Goal: Task Accomplishment & Management: Complete application form

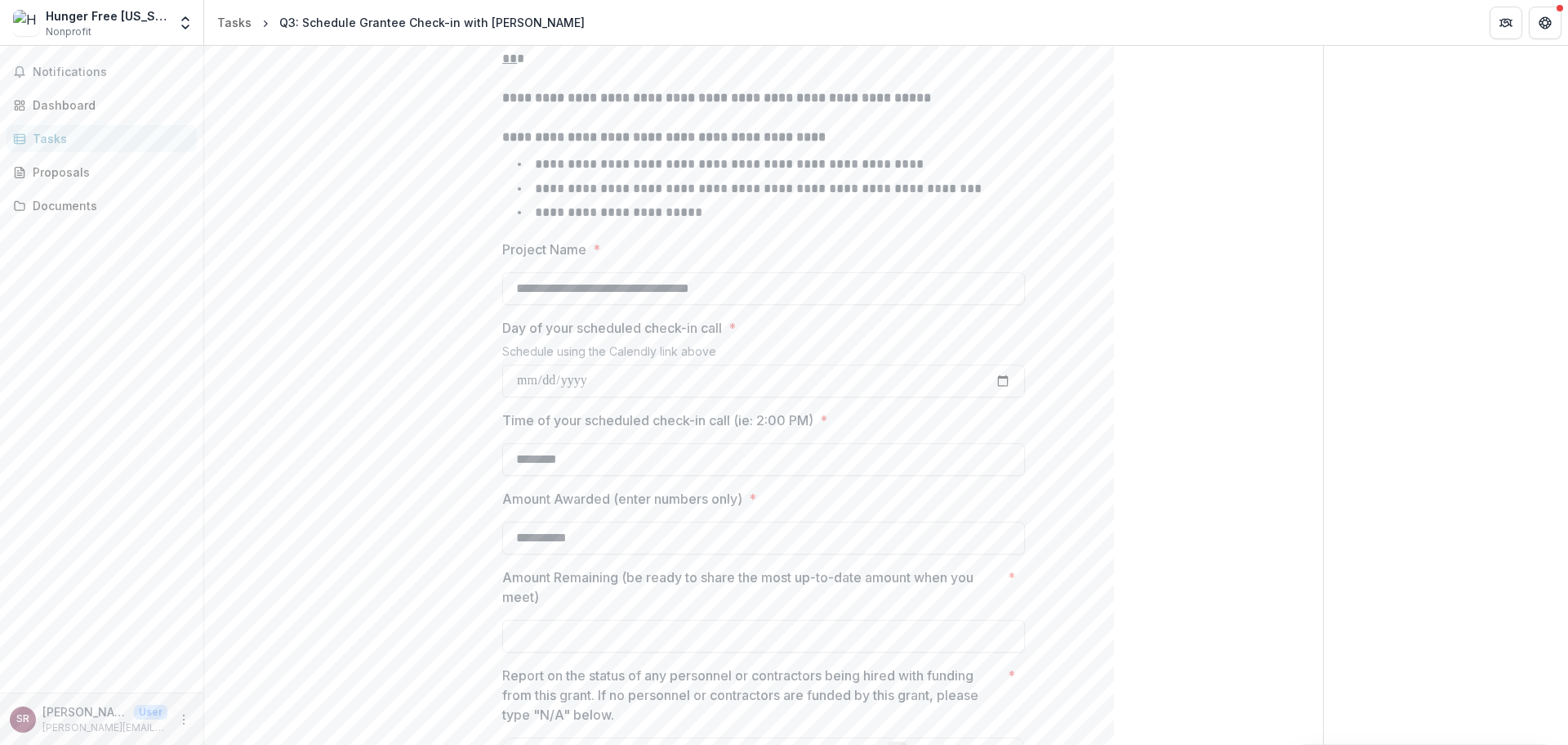
scroll to position [490, 0]
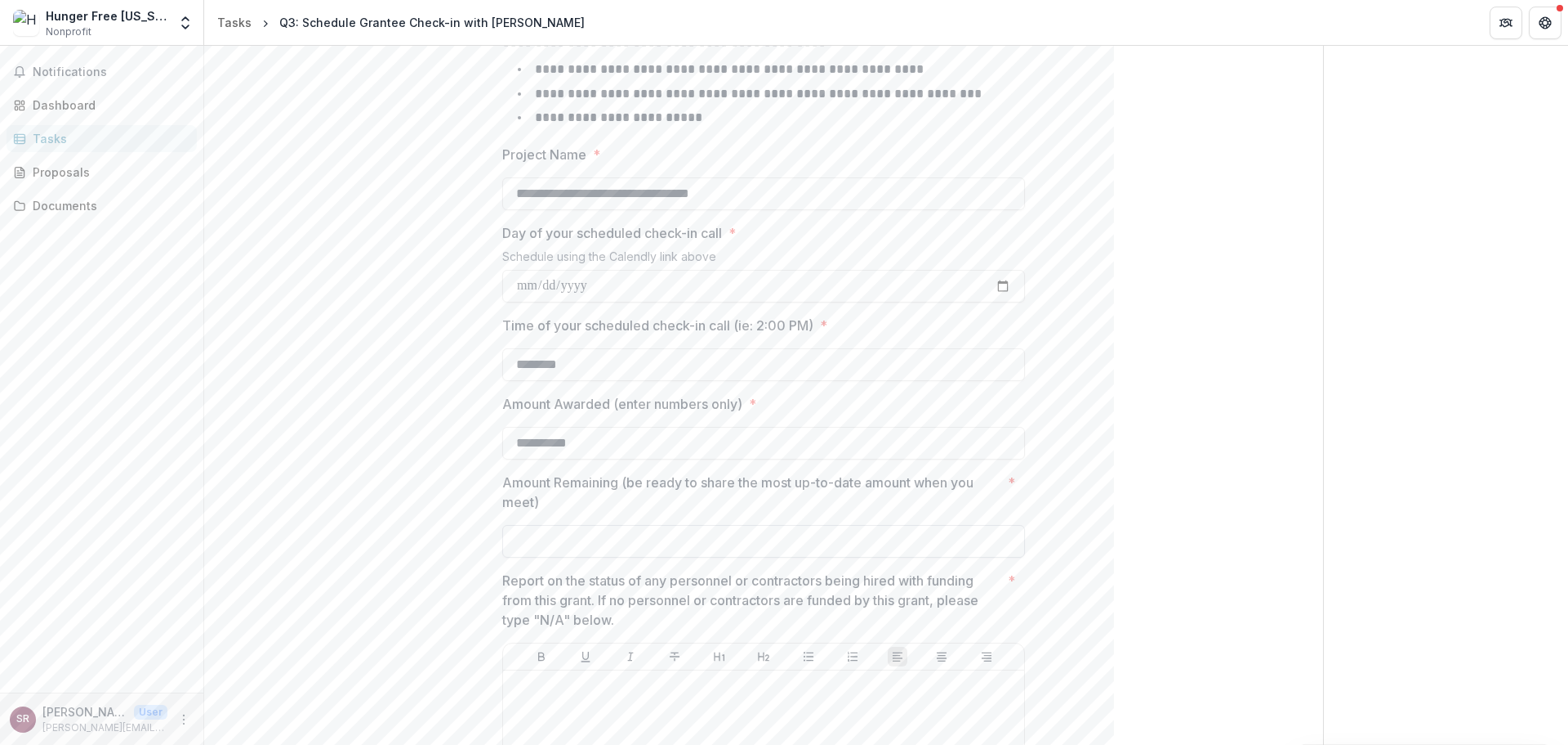
click at [596, 546] on input "Amount Remaining (be ready to share the most up-to-date amount when you meet) *" at bounding box center [763, 540] width 522 height 33
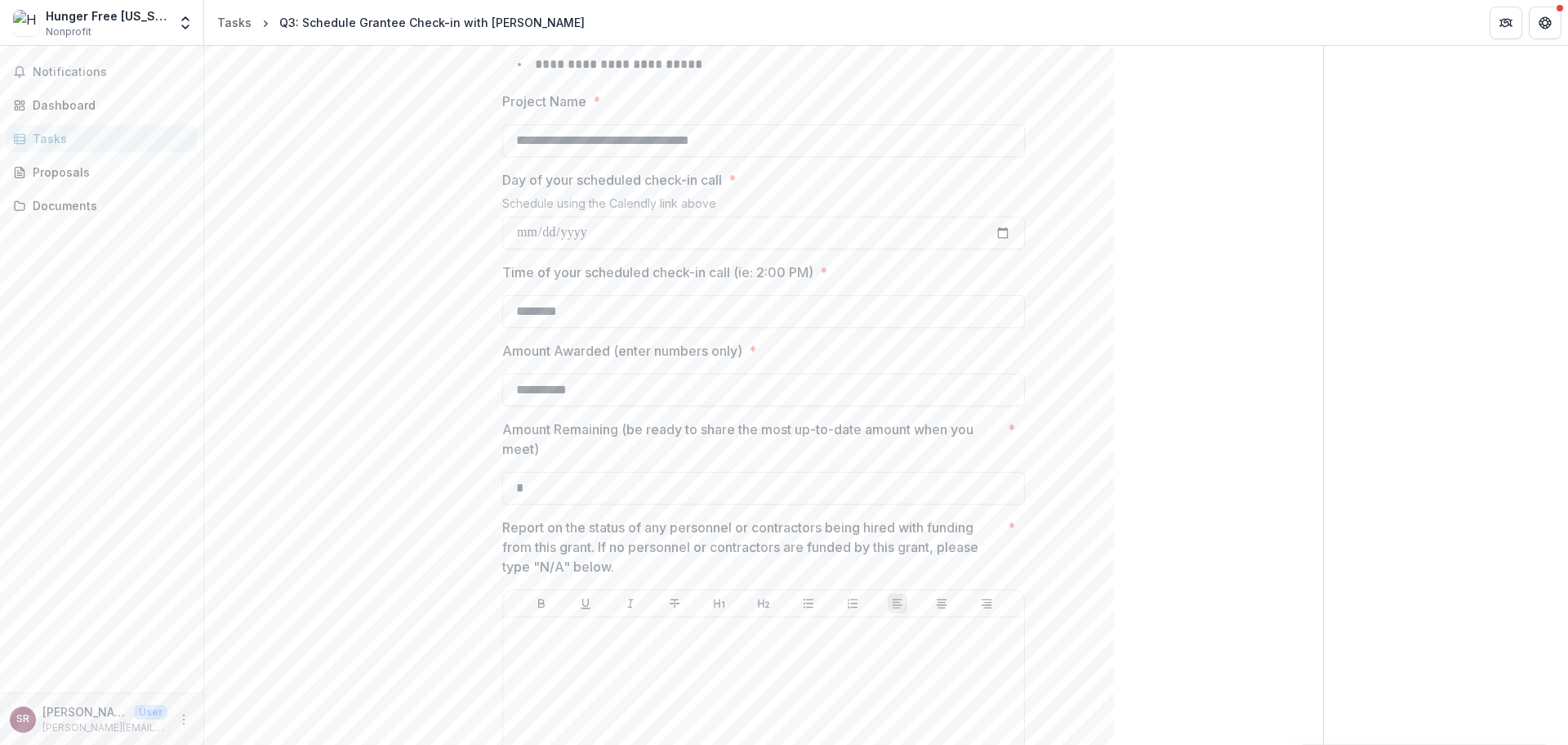
scroll to position [572, 0]
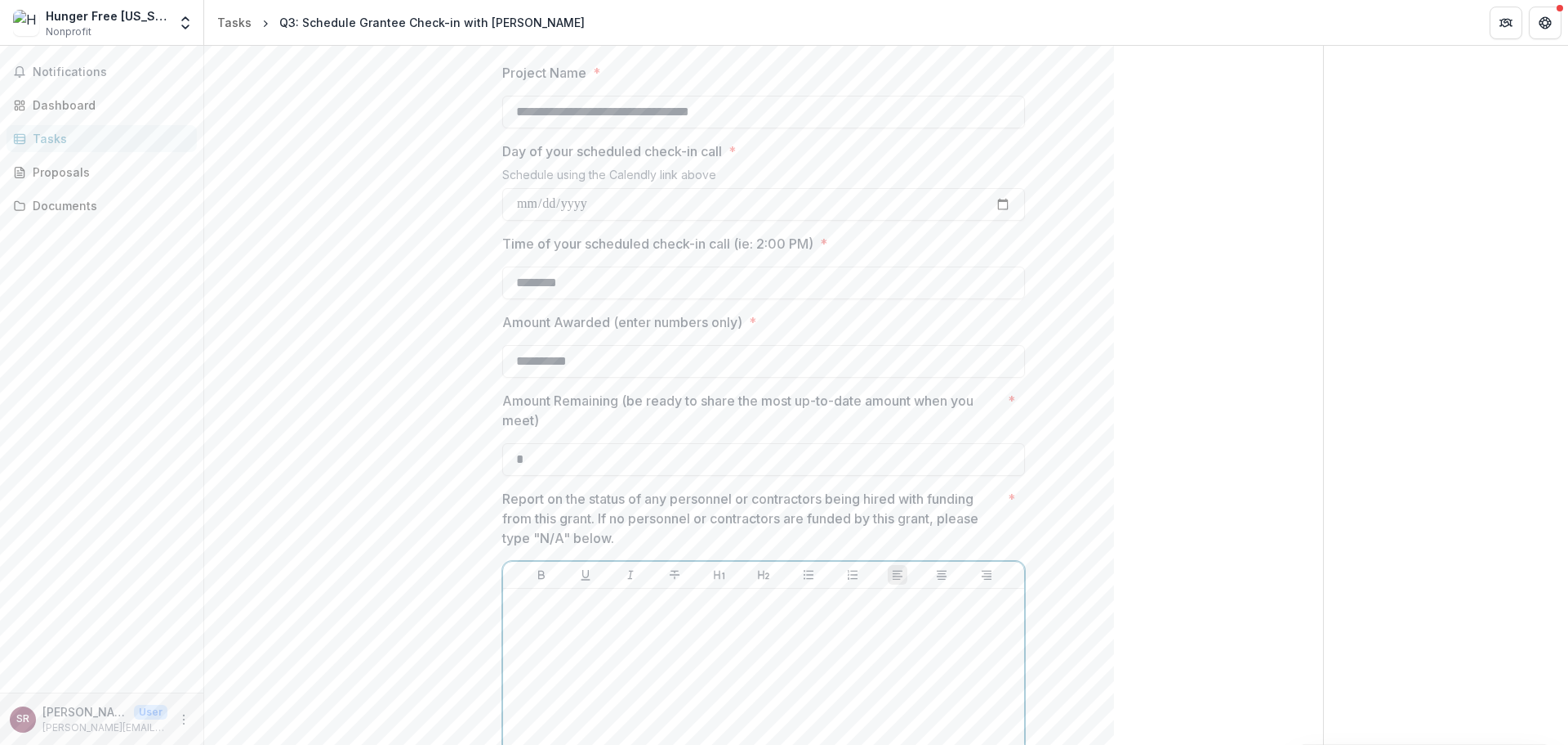
type input "**"
click at [716, 692] on div at bounding box center [763, 717] width 508 height 245
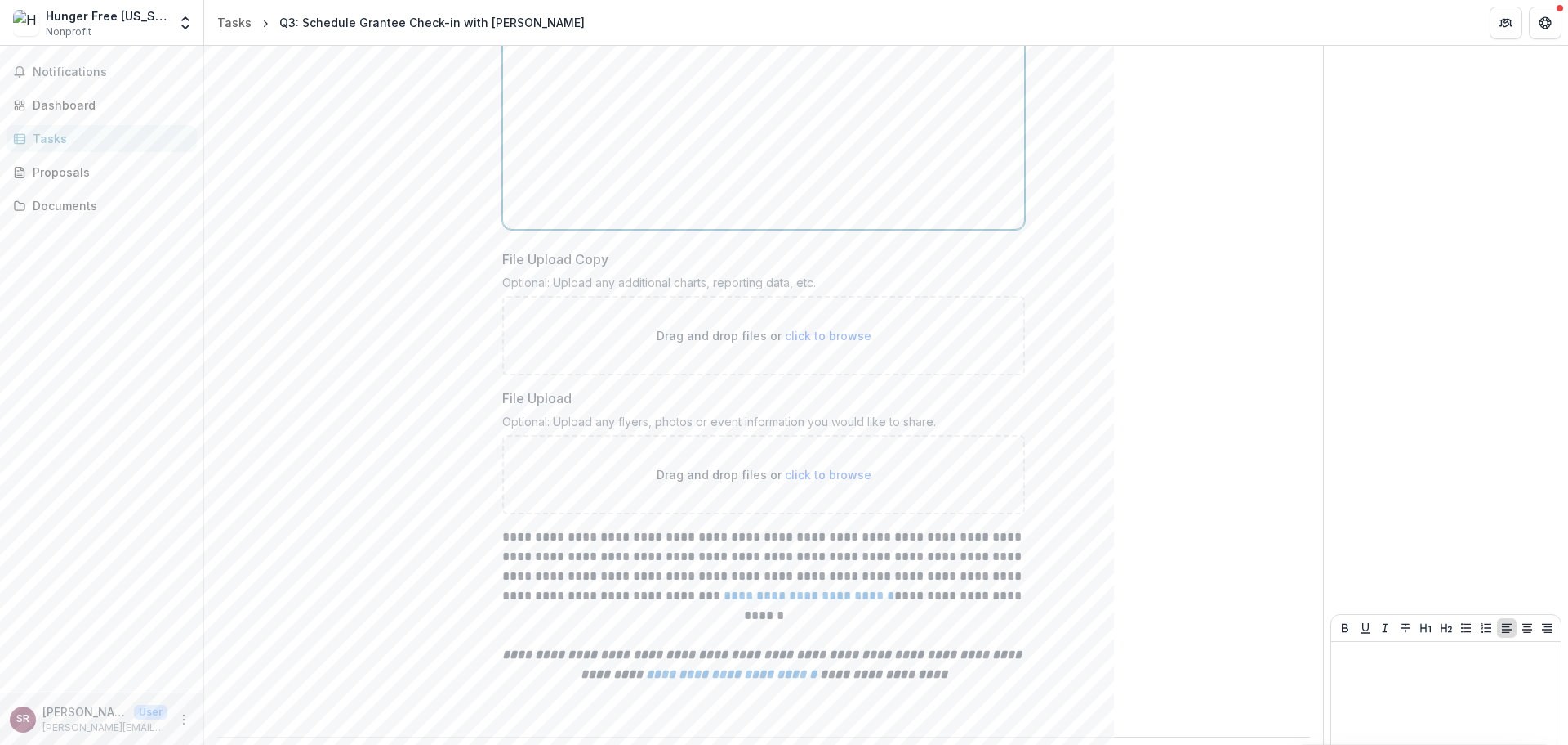
scroll to position [1235, 0]
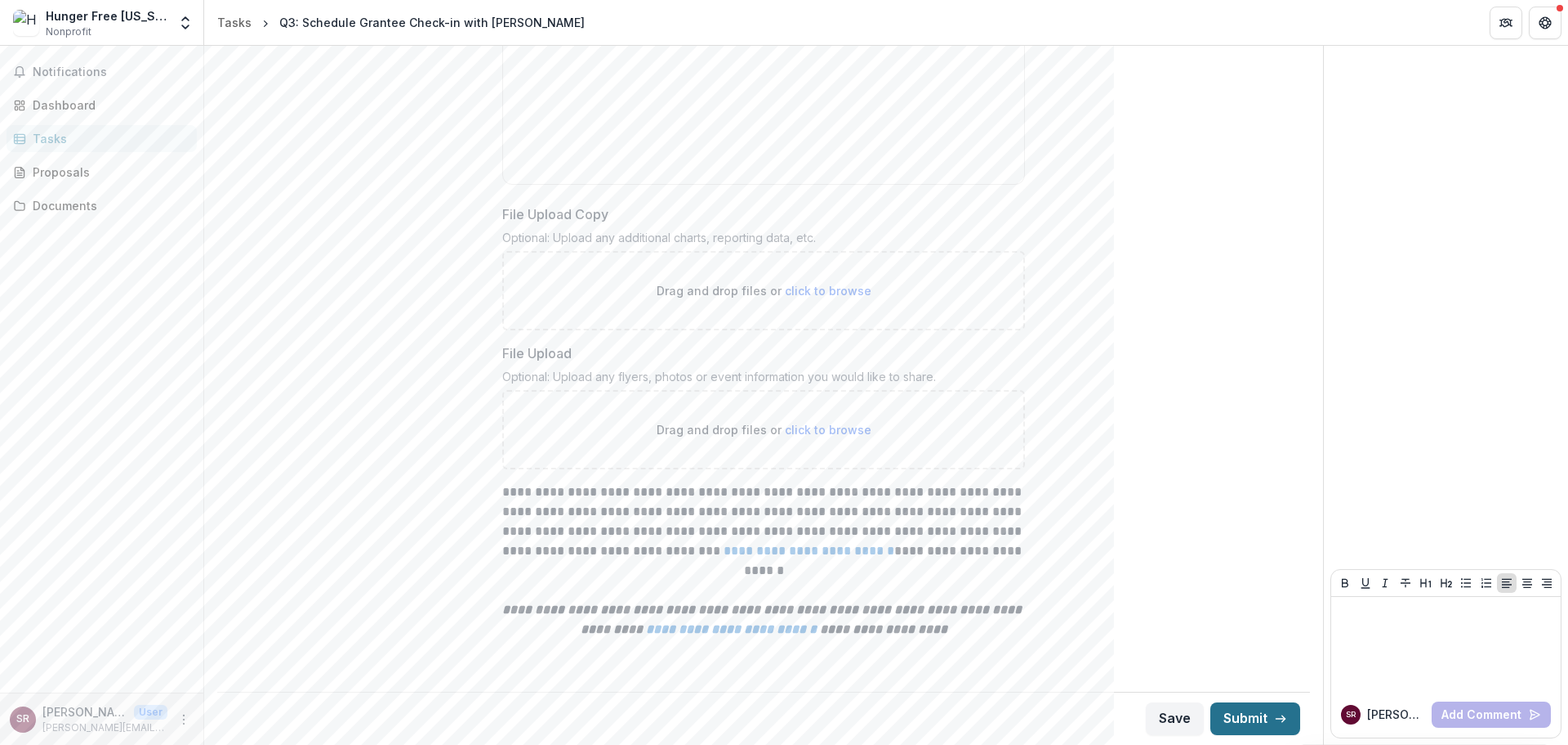
click at [1230, 725] on button "Submit" at bounding box center [1255, 718] width 90 height 33
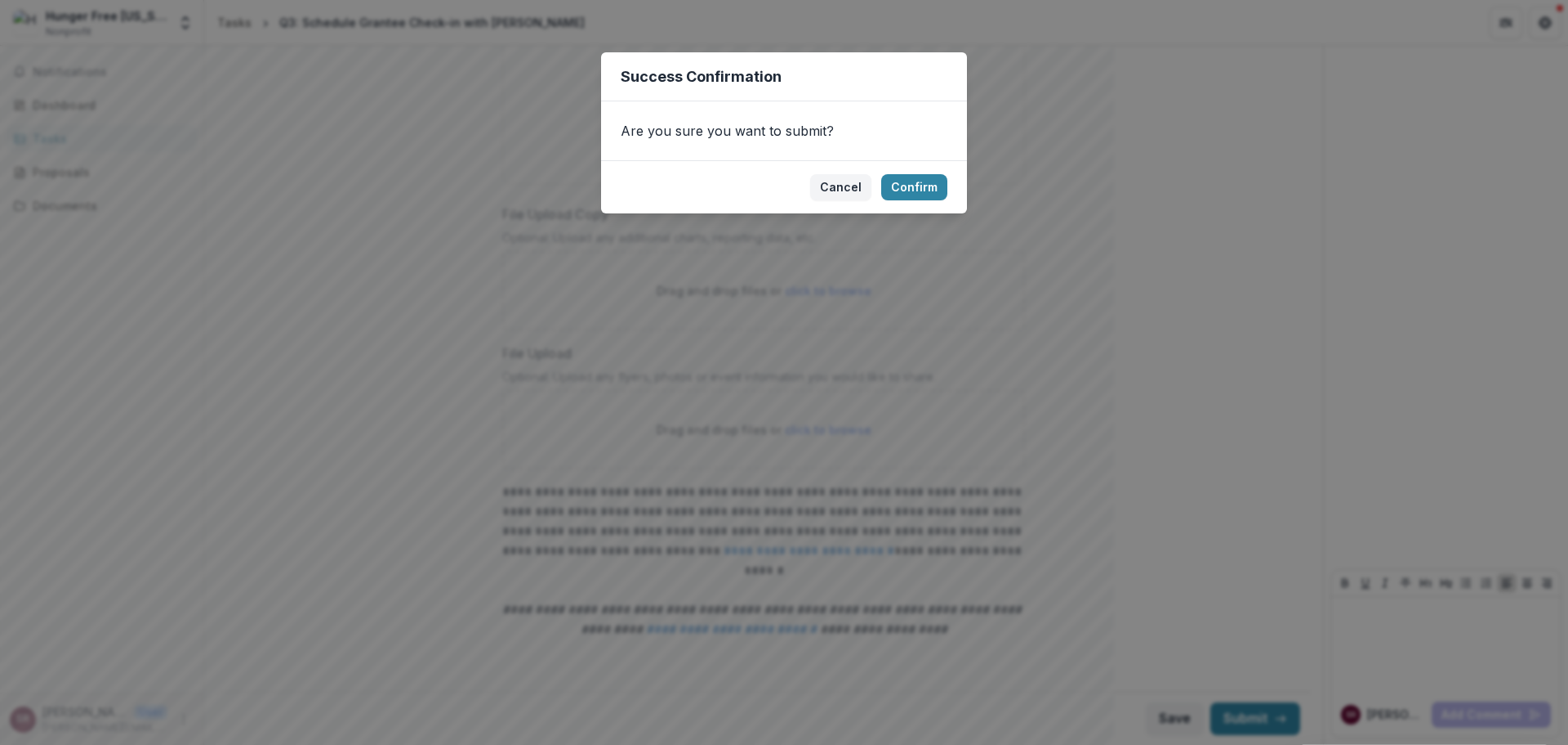
click at [923, 208] on footer "Cancel Confirm" at bounding box center [784, 187] width 366 height 53
click at [926, 188] on button "Confirm" at bounding box center [913, 187] width 66 height 26
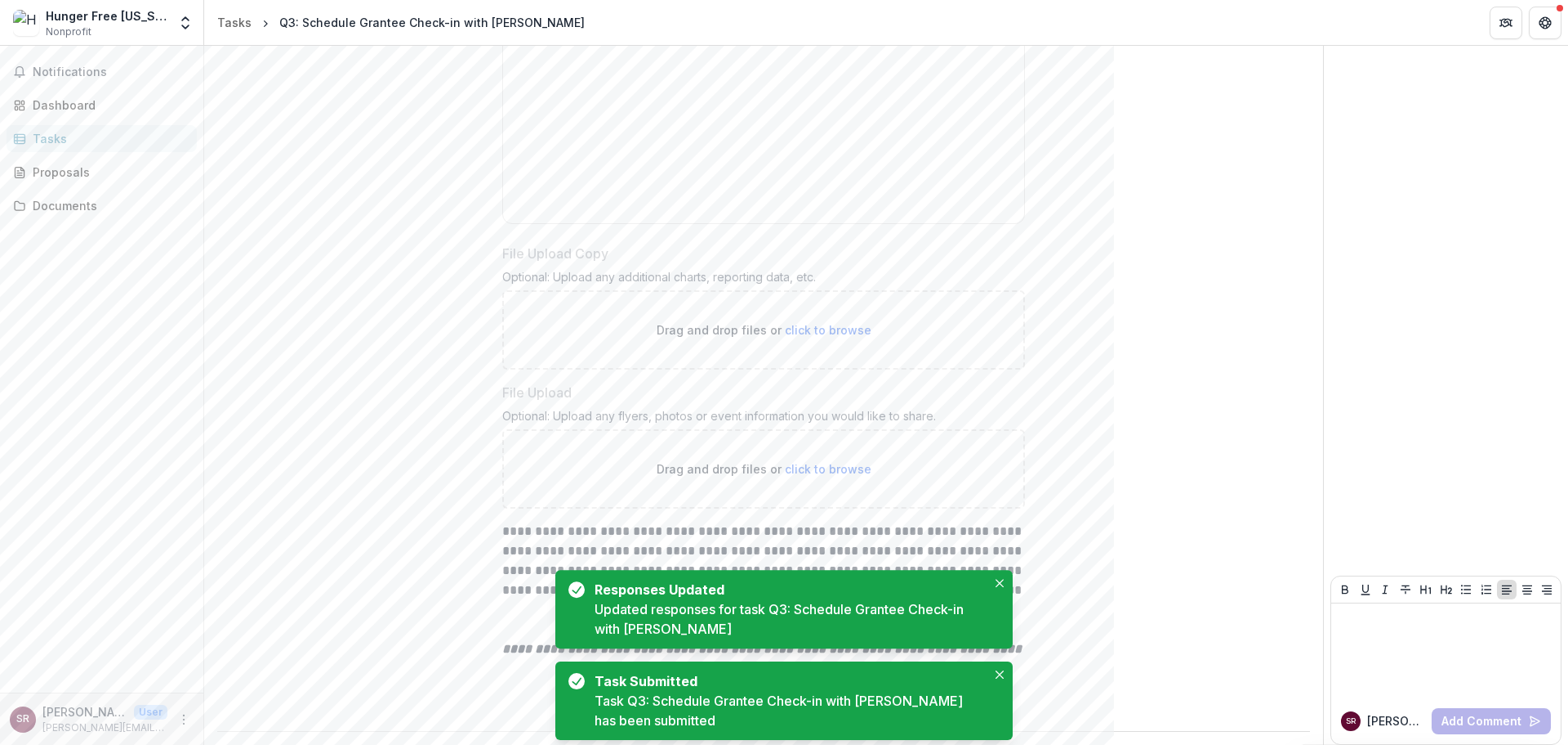
scroll to position [1241, 0]
